Goal: Task Accomplishment & Management: Use online tool/utility

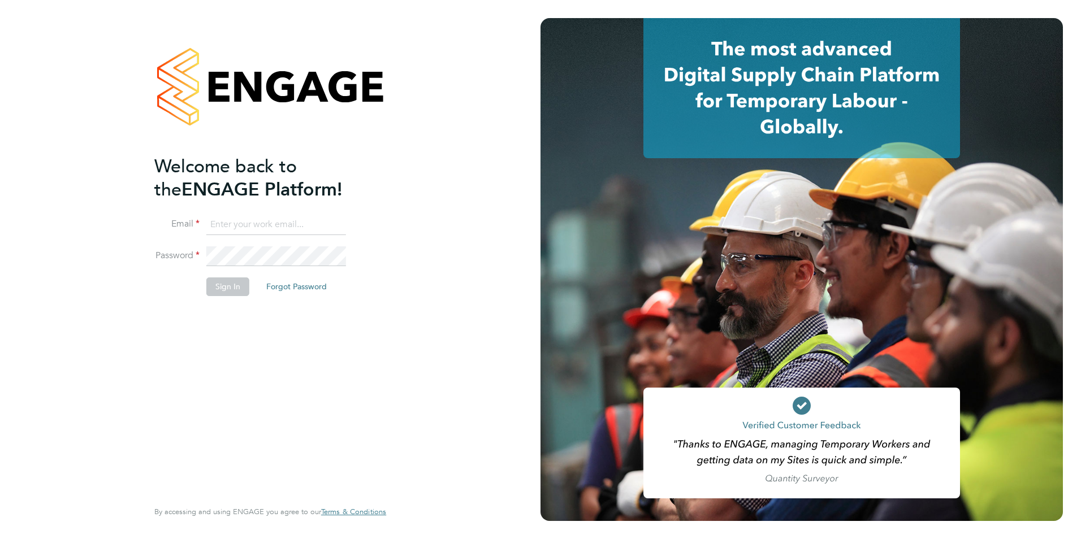
type input "[EMAIL_ADDRESS][DOMAIN_NAME]"
click at [209, 282] on button "Sign In" at bounding box center [227, 287] width 43 height 18
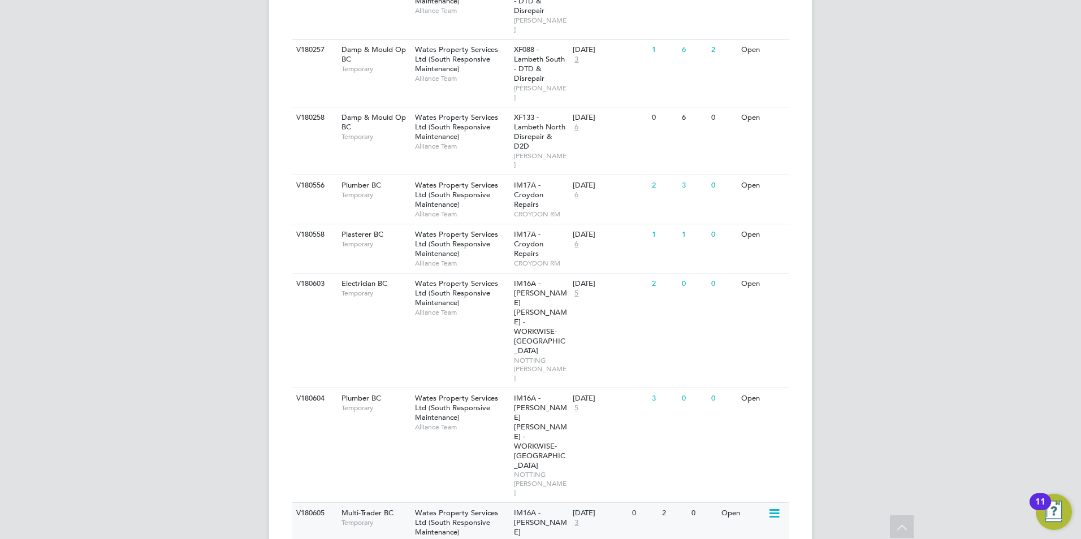
scroll to position [961, 0]
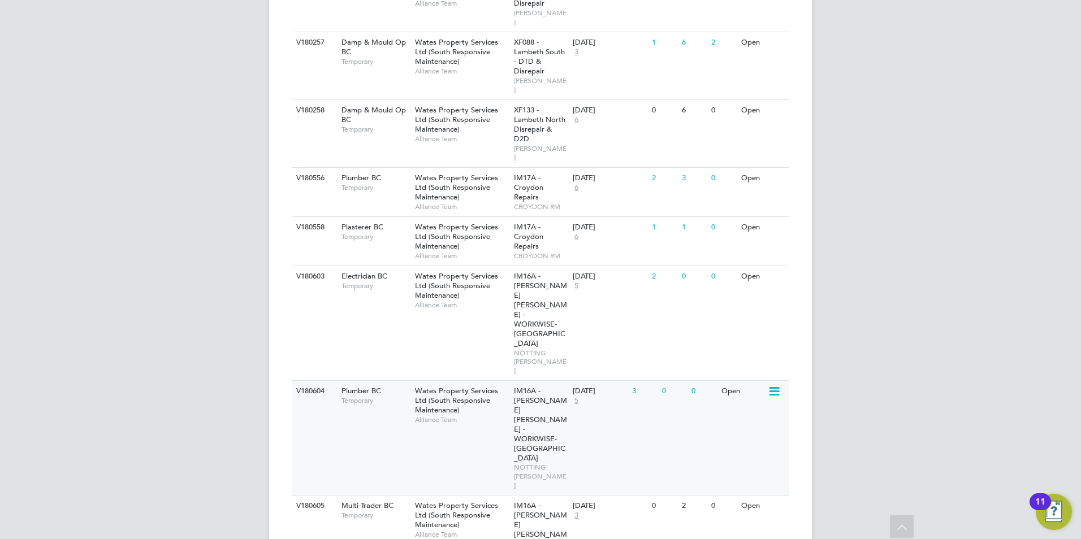
click at [522, 386] on span "IM16A - NOTT HILL - WORKWISE- North East" at bounding box center [540, 424] width 53 height 76
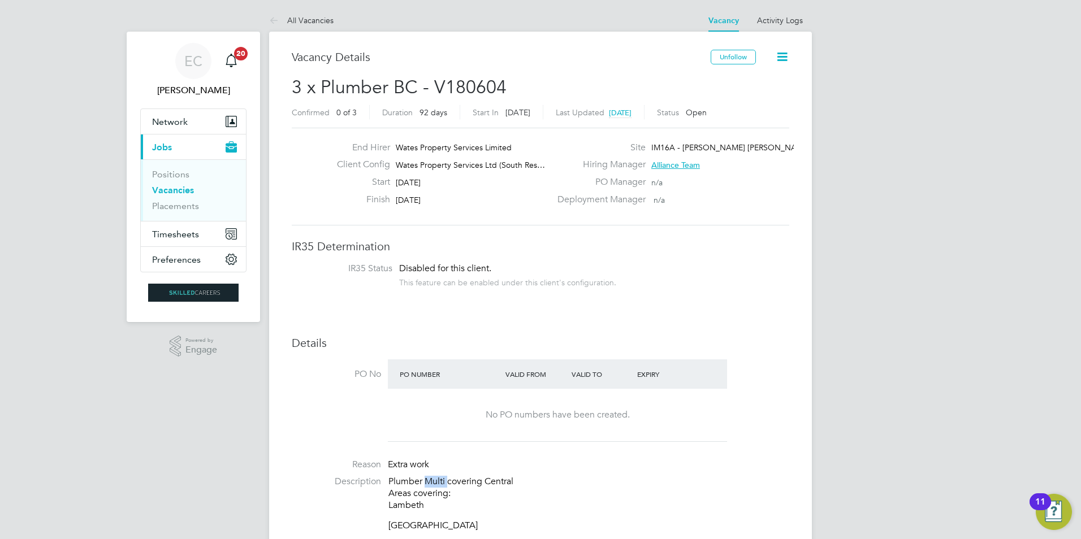
drag, startPoint x: 425, startPoint y: 481, endPoint x: 448, endPoint y: 476, distance: 23.7
click at [448, 476] on p "Plumber Multi covering Central Areas covering: Lambeth" at bounding box center [588, 493] width 401 height 35
drag, startPoint x: 448, startPoint y: 476, endPoint x: 548, endPoint y: 420, distance: 115.2
click at [548, 420] on div "No PO numbers have been created." at bounding box center [557, 415] width 317 height 12
drag, startPoint x: 425, startPoint y: 481, endPoint x: 447, endPoint y: 478, distance: 22.2
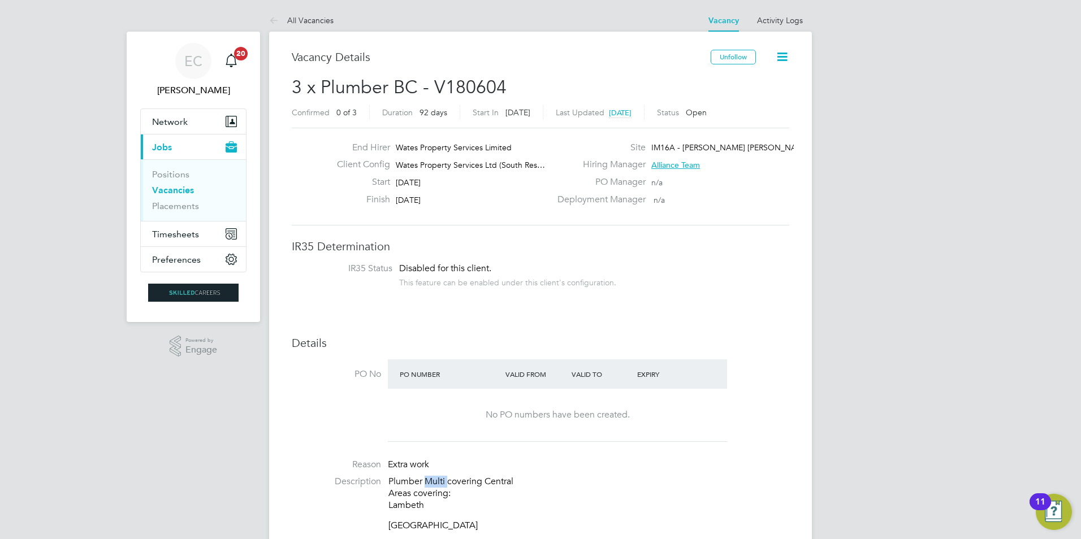
click at [447, 478] on p "Plumber Multi covering Central Areas covering: Lambeth" at bounding box center [588, 493] width 401 height 35
drag, startPoint x: 447, startPoint y: 478, endPoint x: 533, endPoint y: 464, distance: 87.6
click at [534, 468] on li "Reason Extra work" at bounding box center [541, 467] width 498 height 17
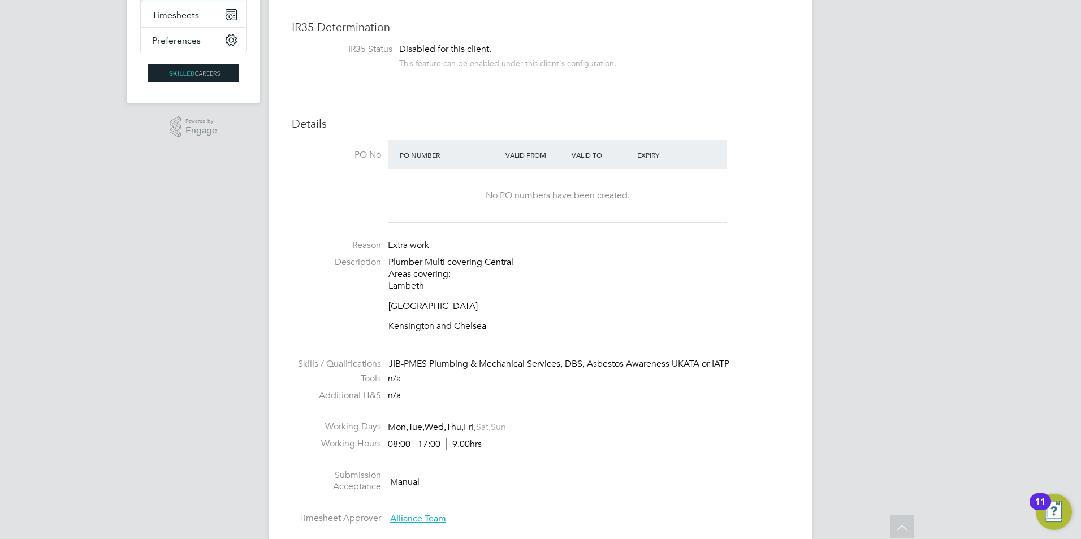
scroll to position [283, 0]
